Goal: Complete application form

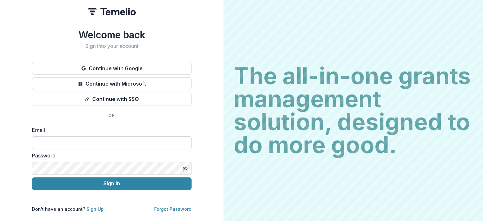
click at [102, 139] on input at bounding box center [112, 142] width 160 height 13
type input "**********"
click at [106, 139] on input "**********" at bounding box center [112, 142] width 160 height 13
click at [112, 141] on input "**********" at bounding box center [112, 142] width 160 height 13
click at [185, 166] on icon "Toggle password visibility" at bounding box center [185, 168] width 5 height 5
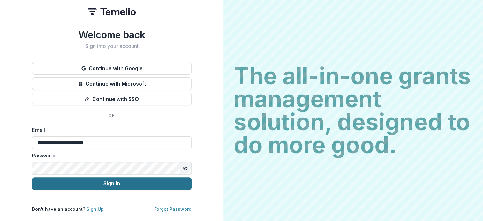
click at [118, 179] on button "Sign In" at bounding box center [112, 183] width 160 height 13
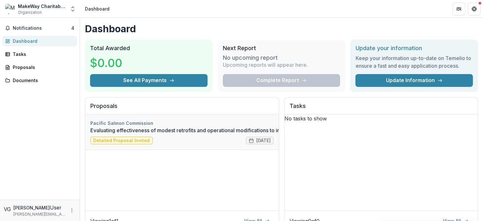
click at [133, 134] on link "Evaluating effectiveness of modest retrofits and operational modifications to i…" at bounding box center [280, 130] width 380 height 8
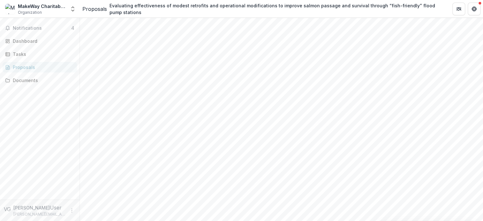
scroll to position [751, 0]
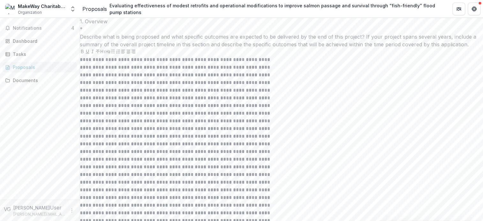
scroll to position [1437, 0]
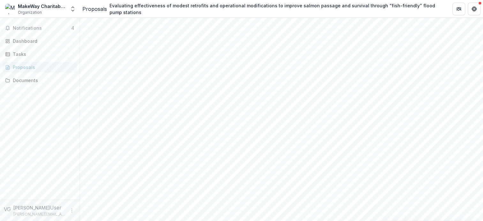
scroll to position [201, 0]
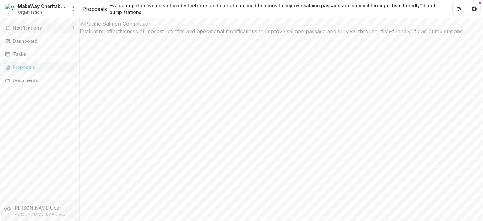
click at [44, 27] on span "Notifications" at bounding box center [42, 28] width 58 height 5
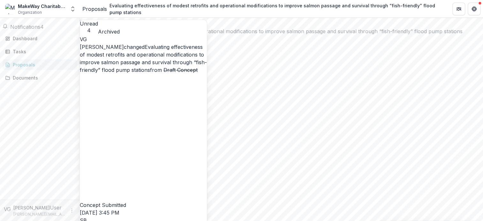
click at [44, 28] on span "4" at bounding box center [42, 27] width 4 height 6
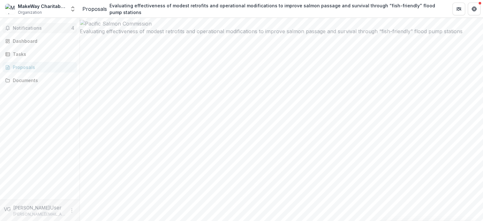
click at [71, 28] on span "4" at bounding box center [72, 27] width 3 height 5
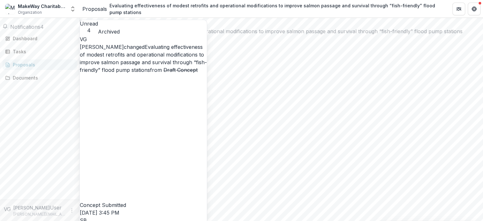
scroll to position [116, 0]
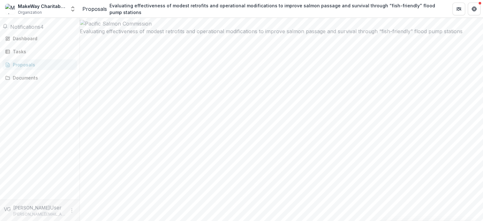
click at [31, 130] on div "Notifications 4 Unread 4 Archived VG [PERSON_NAME] changed Evaluating effective…" at bounding box center [39, 109] width 79 height 182
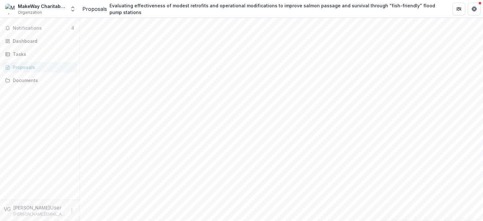
scroll to position [96, 0]
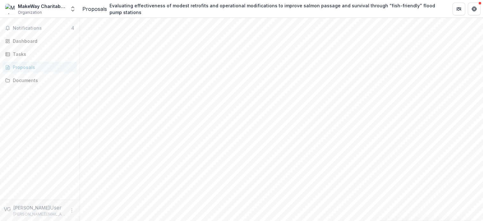
drag, startPoint x: 314, startPoint y: 71, endPoint x: 293, endPoint y: 95, distance: 32.8
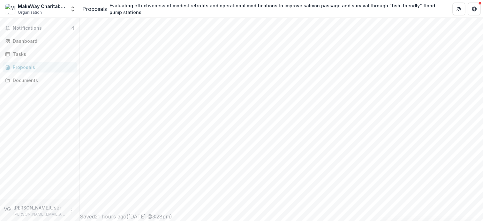
scroll to position [233, 0]
click at [71, 212] on icon "More" at bounding box center [71, 210] width 5 height 5
click at [104, 208] on button "Logout" at bounding box center [114, 207] width 68 height 11
